Goal: Task Accomplishment & Management: Manage account settings

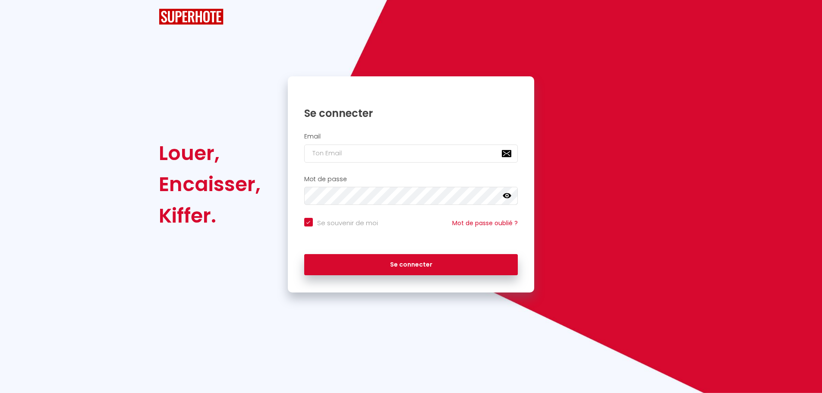
checkbox input "true"
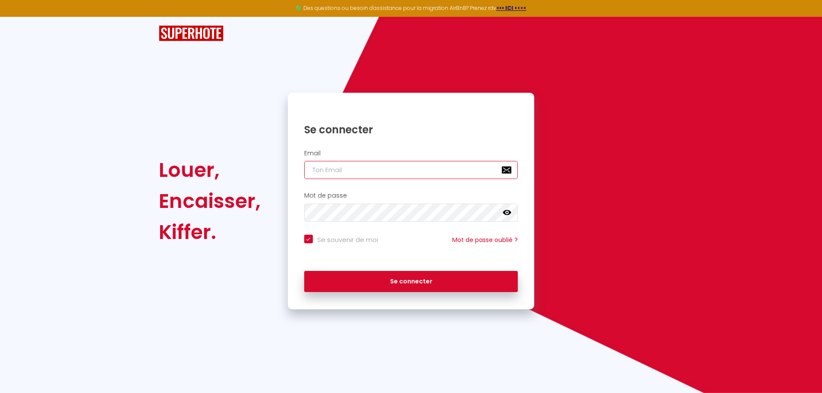
click at [382, 172] on input "email" at bounding box center [411, 170] width 214 height 18
click at [364, 47] on div at bounding box center [411, 33] width 516 height 33
click at [342, 165] on input "email" at bounding box center [411, 170] width 214 height 18
click at [408, 132] on h1 "Se connecter" at bounding box center [411, 129] width 214 height 13
click at [499, 7] on strong ">>> ICI <<<<" at bounding box center [511, 7] width 30 height 7
